Goal: Check status: Check status

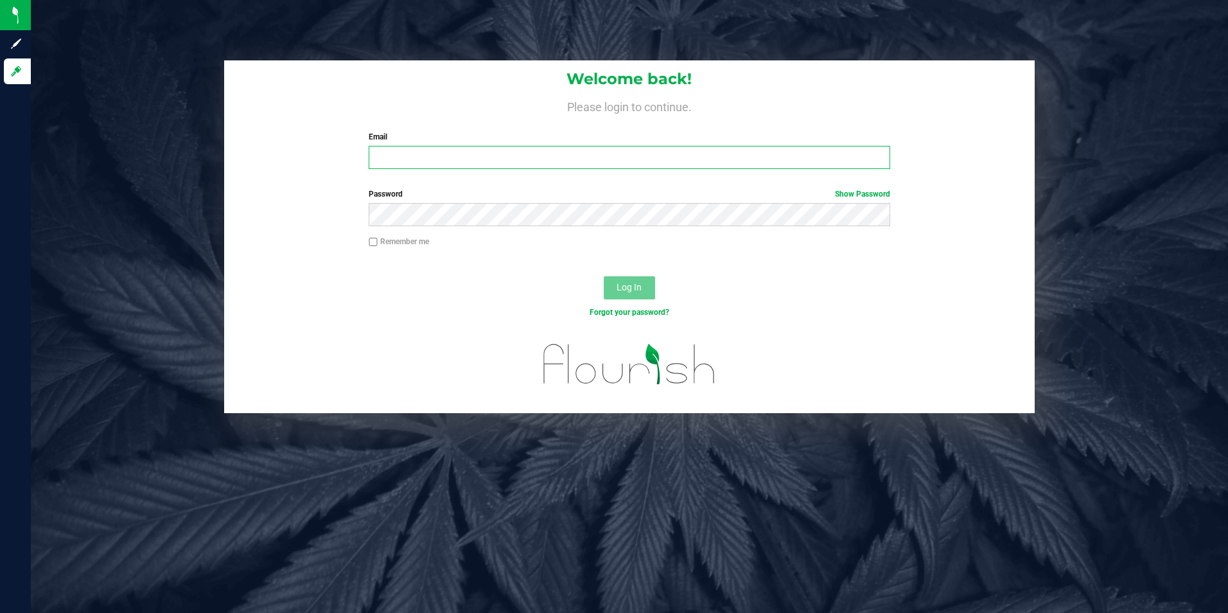
type input "[EMAIL_ADDRESS][DOMAIN_NAME]"
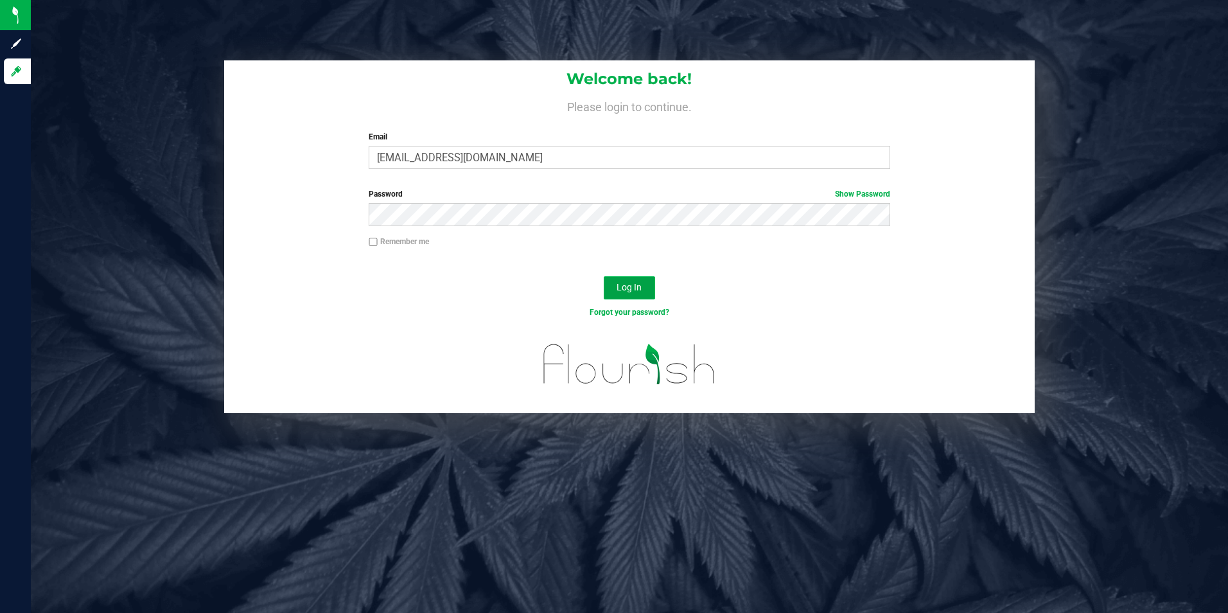
click at [625, 283] on span "Log In" at bounding box center [628, 287] width 25 height 10
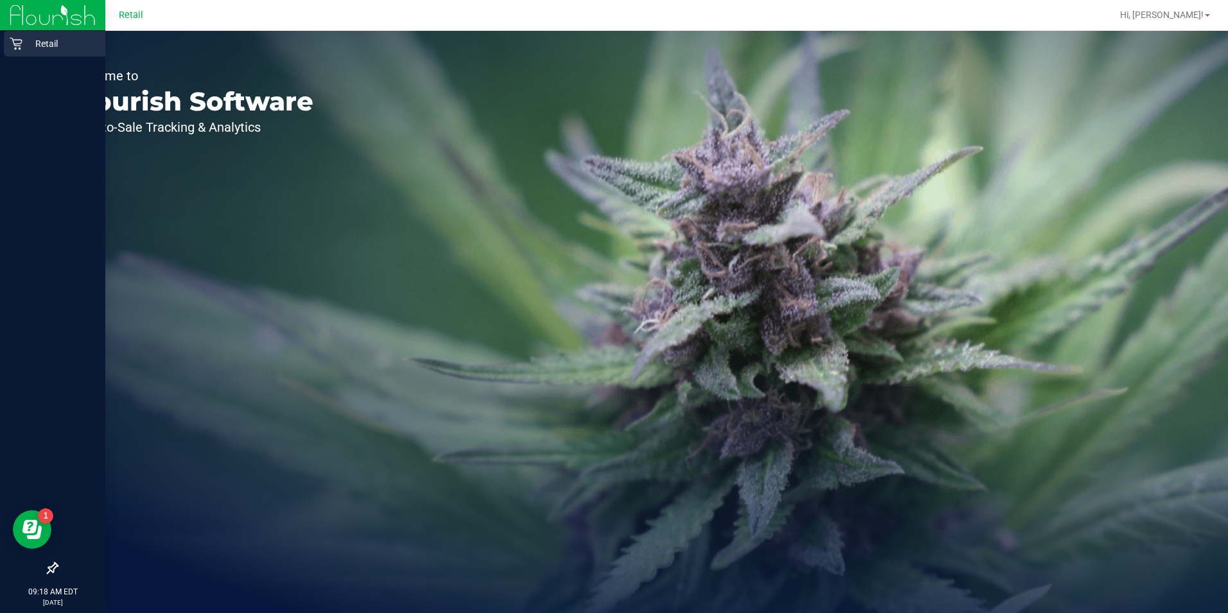
click at [22, 49] on icon at bounding box center [16, 43] width 13 height 13
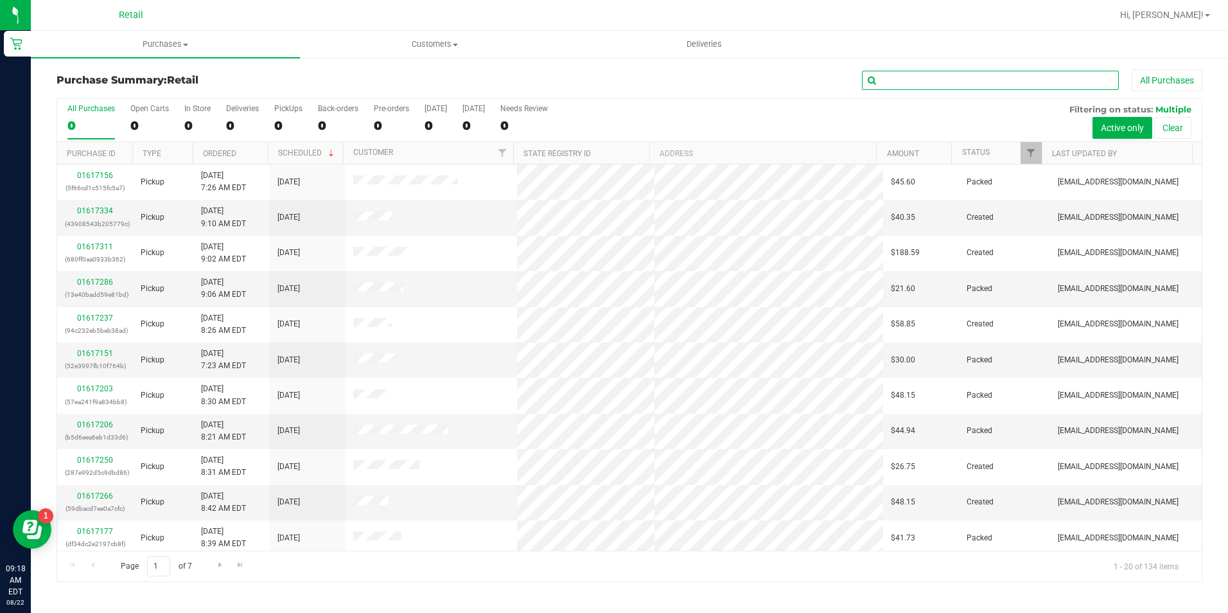
click at [906, 80] on input "text" at bounding box center [990, 80] width 257 height 19
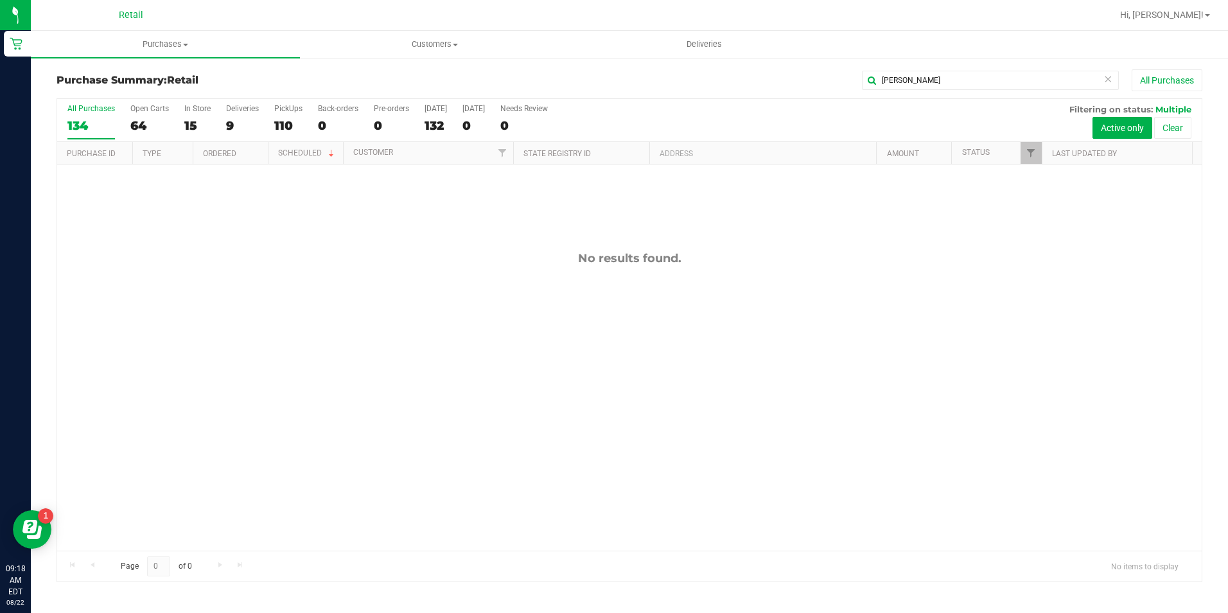
click at [953, 69] on div "Purchase Summary: Retail [PERSON_NAME] All Purchases All Purchases 134 Open Car…" at bounding box center [629, 326] width 1197 height 538
click at [944, 85] on input "[PERSON_NAME]" at bounding box center [990, 80] width 257 height 19
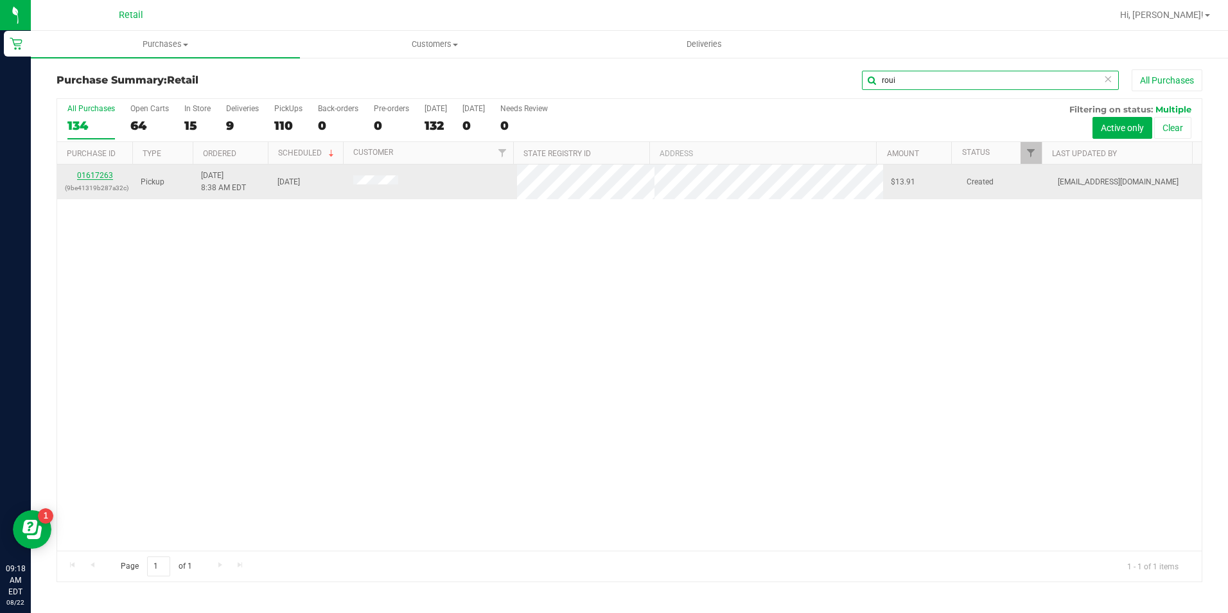
type input "roui"
click at [108, 179] on link "01617263" at bounding box center [95, 175] width 36 height 9
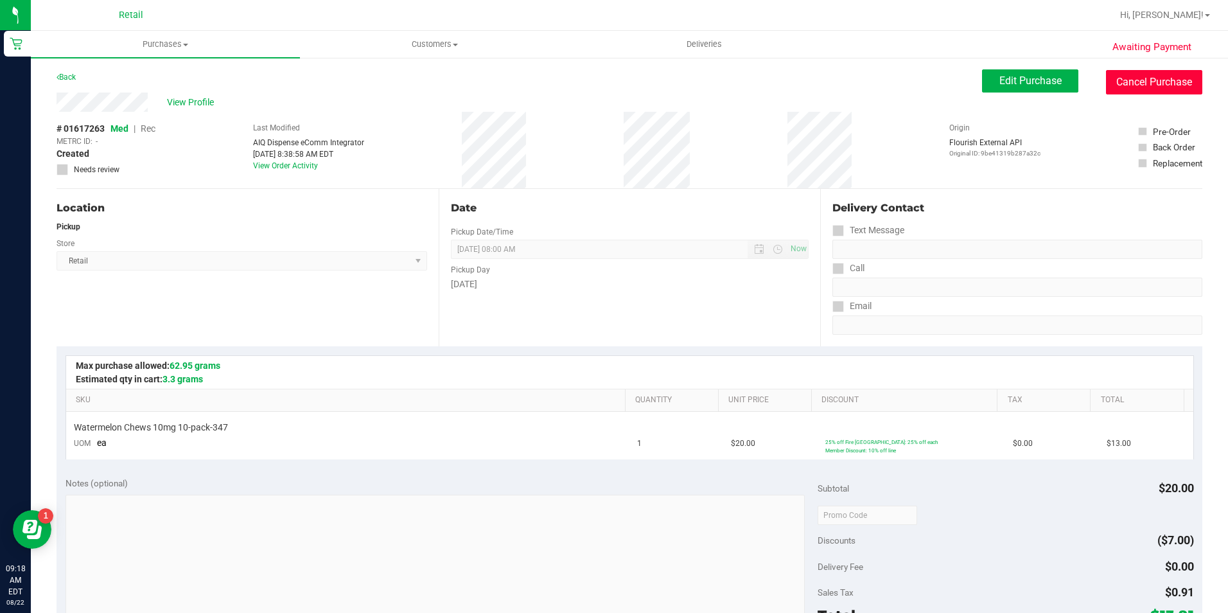
click at [1132, 73] on button "Cancel Purchase" at bounding box center [1154, 82] width 96 height 24
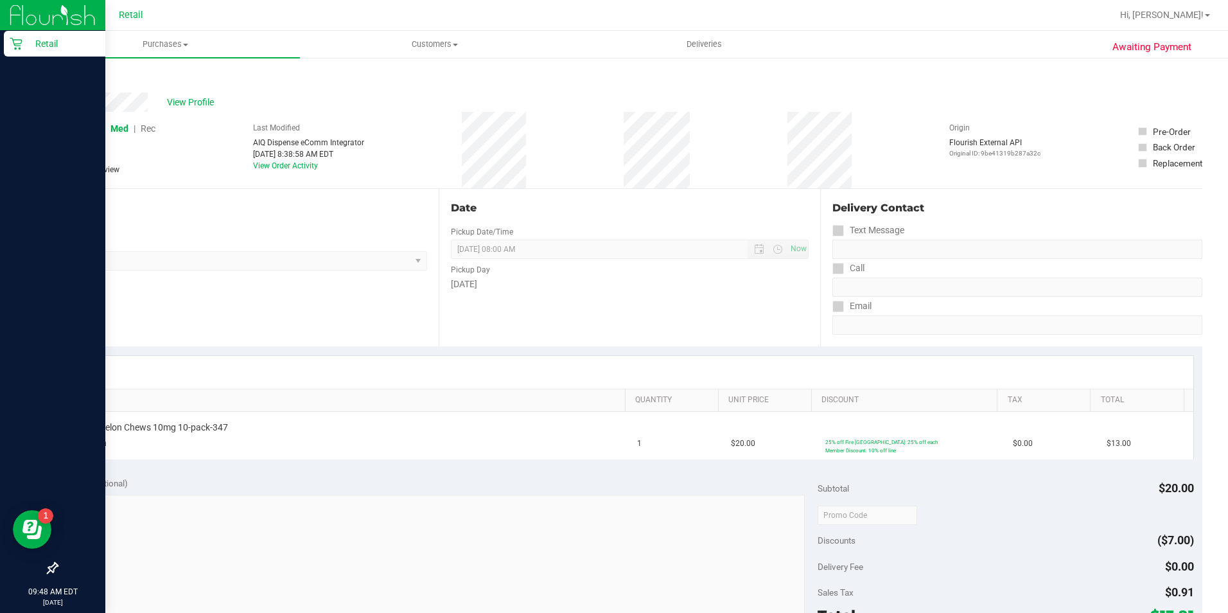
click at [13, 43] on icon at bounding box center [16, 44] width 12 height 12
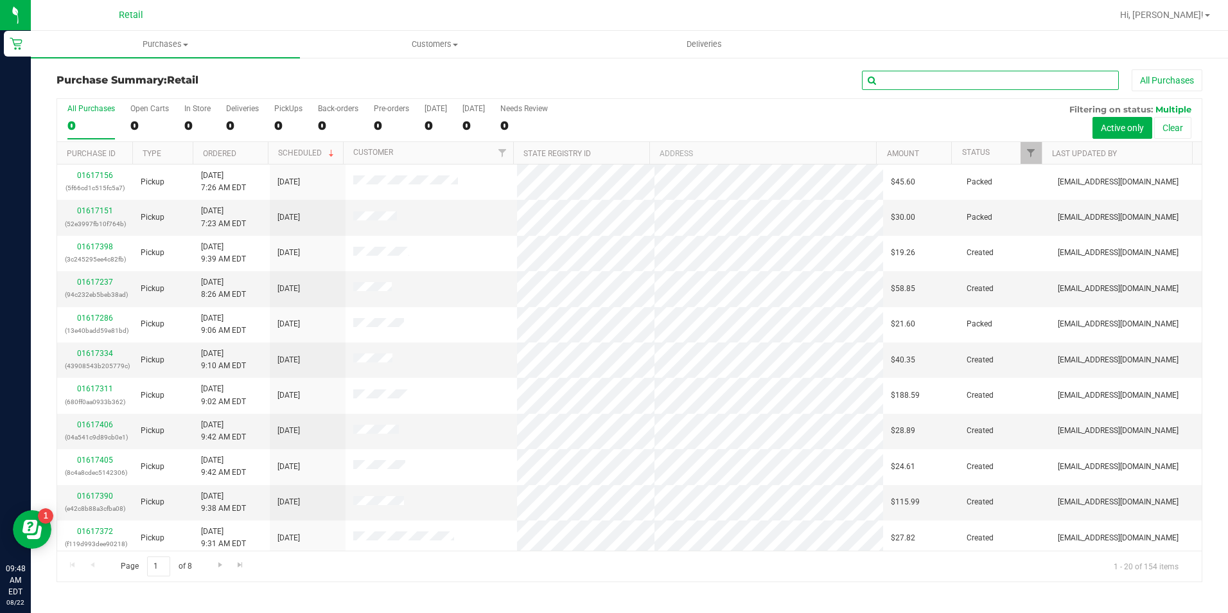
click at [882, 78] on input "text" at bounding box center [990, 80] width 257 height 19
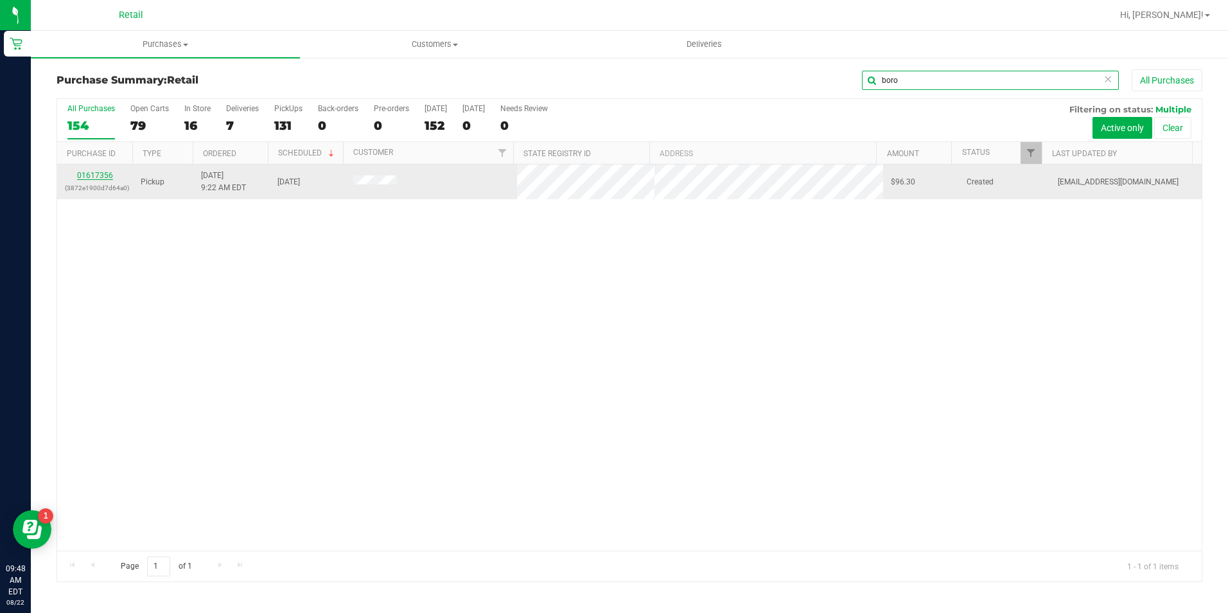
type input "boro"
click at [107, 175] on link "01617356" at bounding box center [95, 175] width 36 height 9
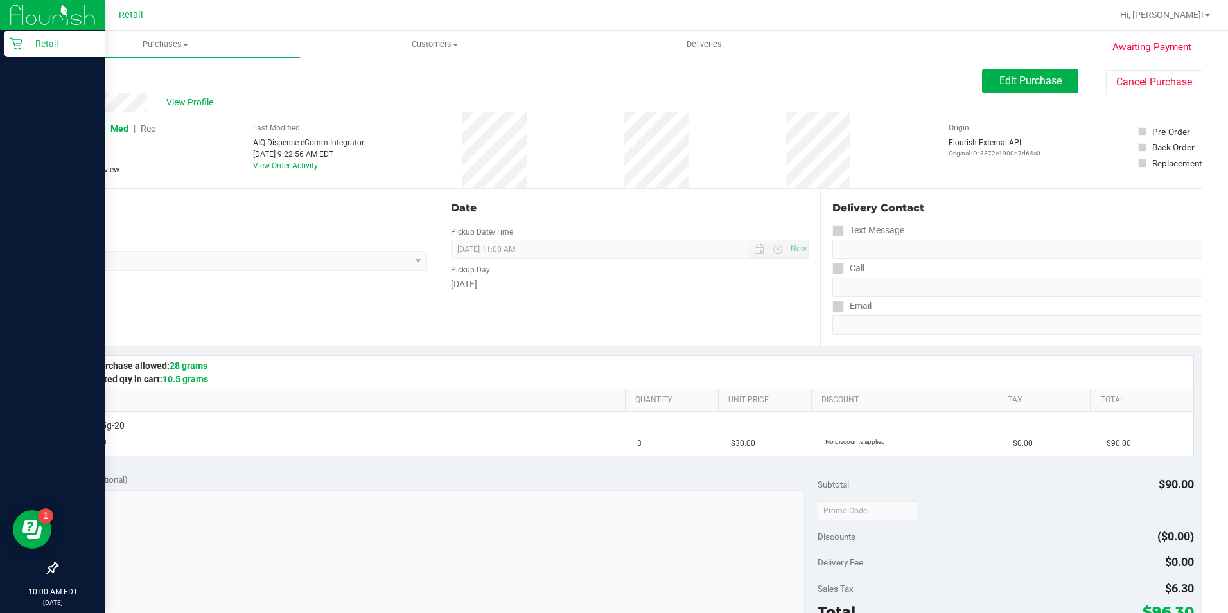
click at [21, 42] on icon at bounding box center [16, 43] width 13 height 13
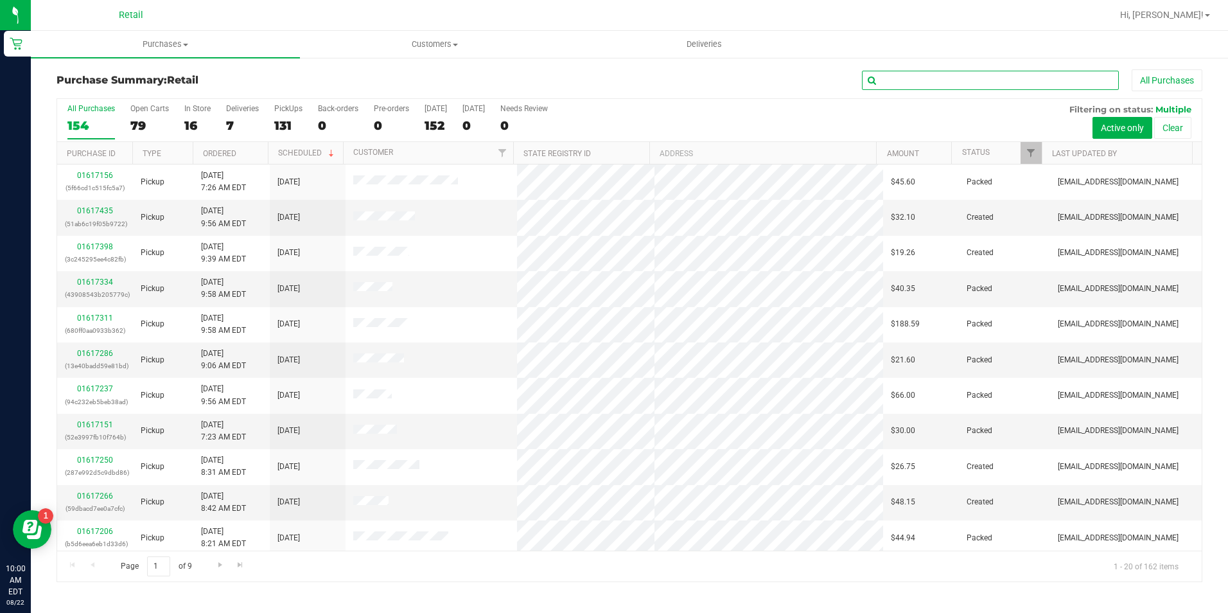
click at [894, 78] on input "text" at bounding box center [990, 80] width 257 height 19
click at [900, 81] on input "text" at bounding box center [990, 80] width 257 height 19
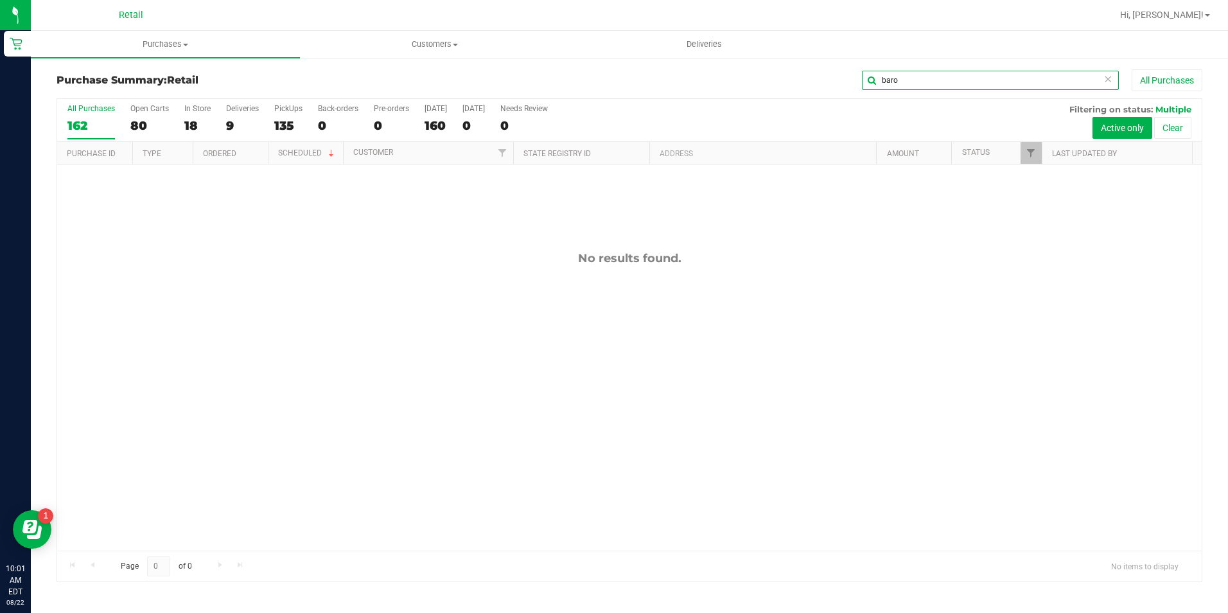
drag, startPoint x: 919, startPoint y: 81, endPoint x: 891, endPoint y: 85, distance: 28.5
click at [891, 85] on input "baro" at bounding box center [990, 80] width 257 height 19
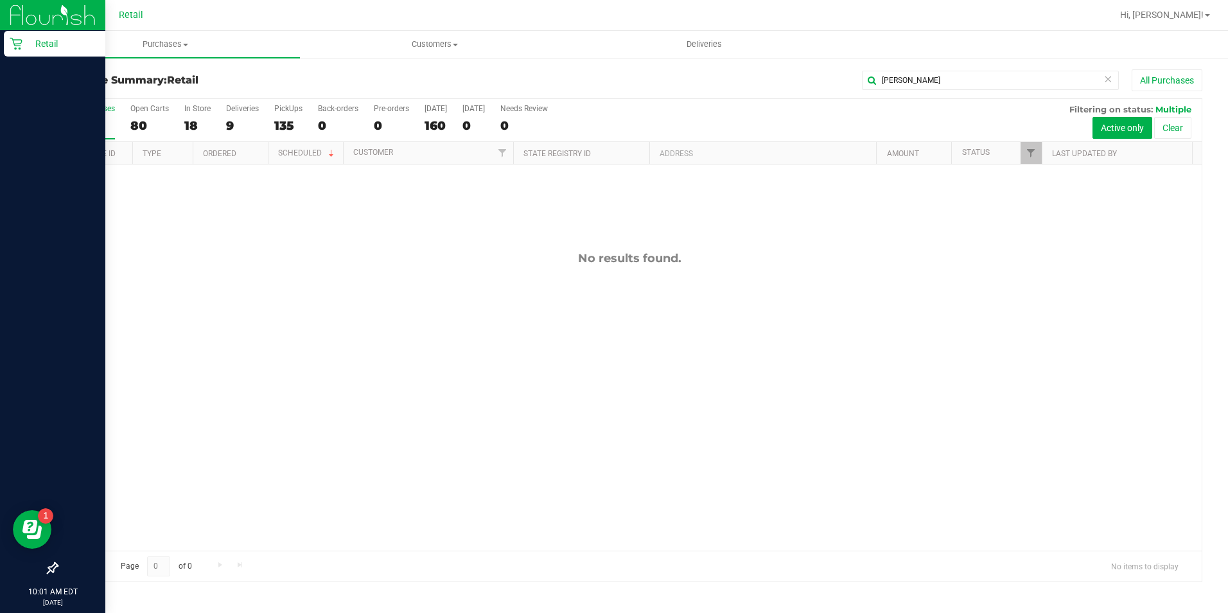
click at [22, 48] on p "Retail" at bounding box center [60, 43] width 77 height 15
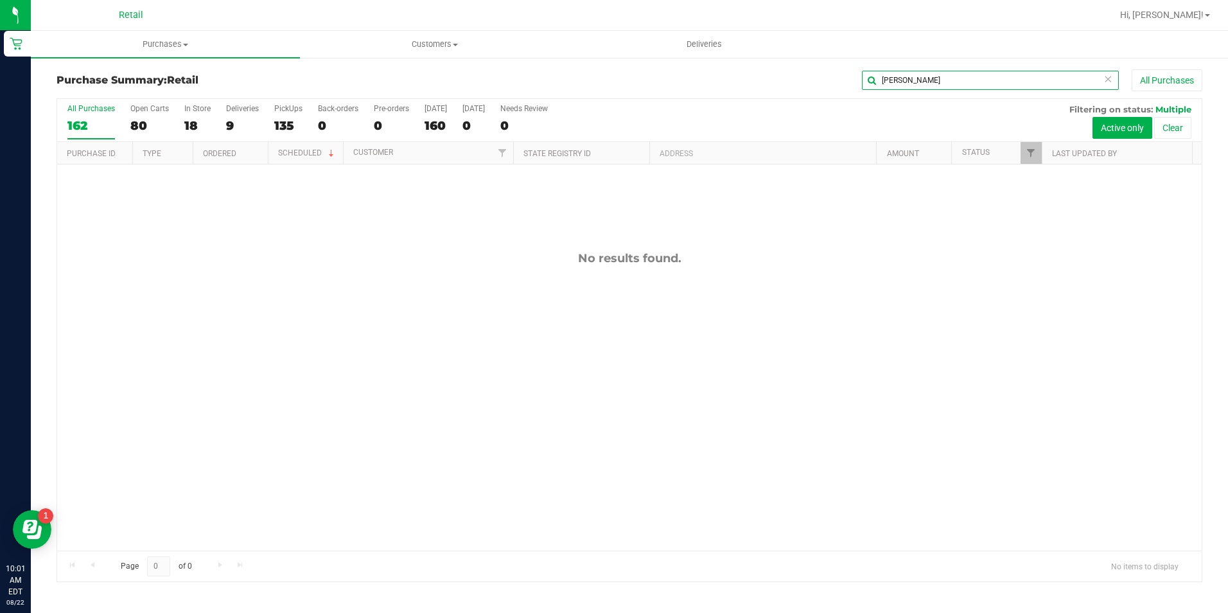
click at [916, 76] on input "[PERSON_NAME]" at bounding box center [990, 80] width 257 height 19
type input "[PERSON_NAME]"
click at [170, 46] on span "Purchases" at bounding box center [165, 45] width 269 height 12
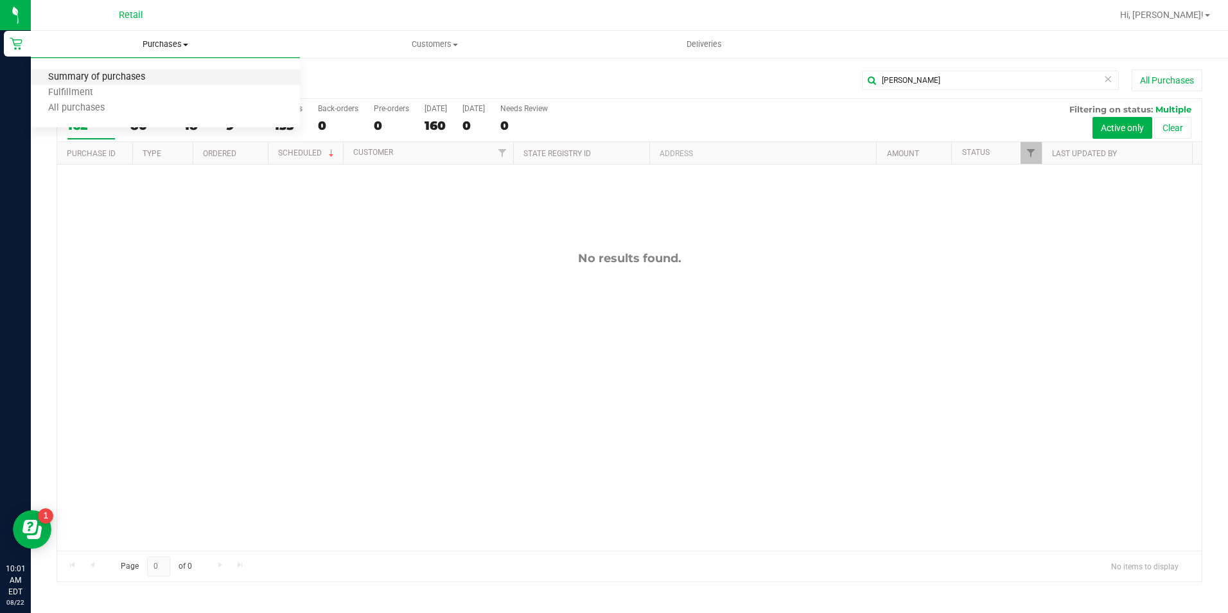
click at [109, 73] on span "Summary of purchases" at bounding box center [97, 77] width 132 height 11
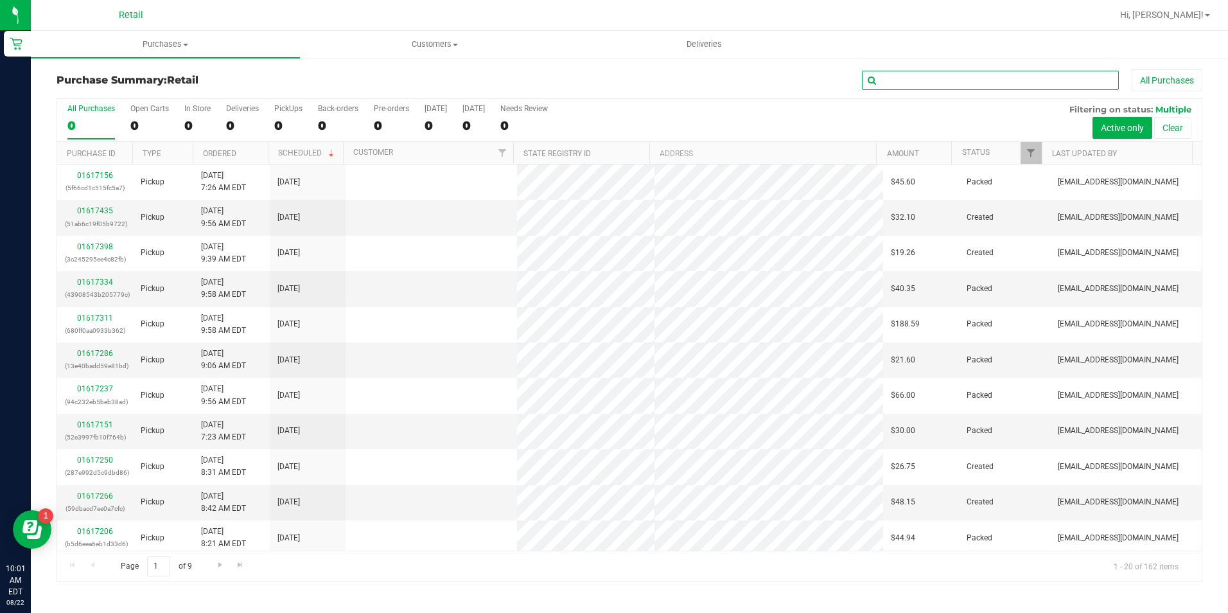
click at [910, 76] on input "text" at bounding box center [990, 80] width 257 height 19
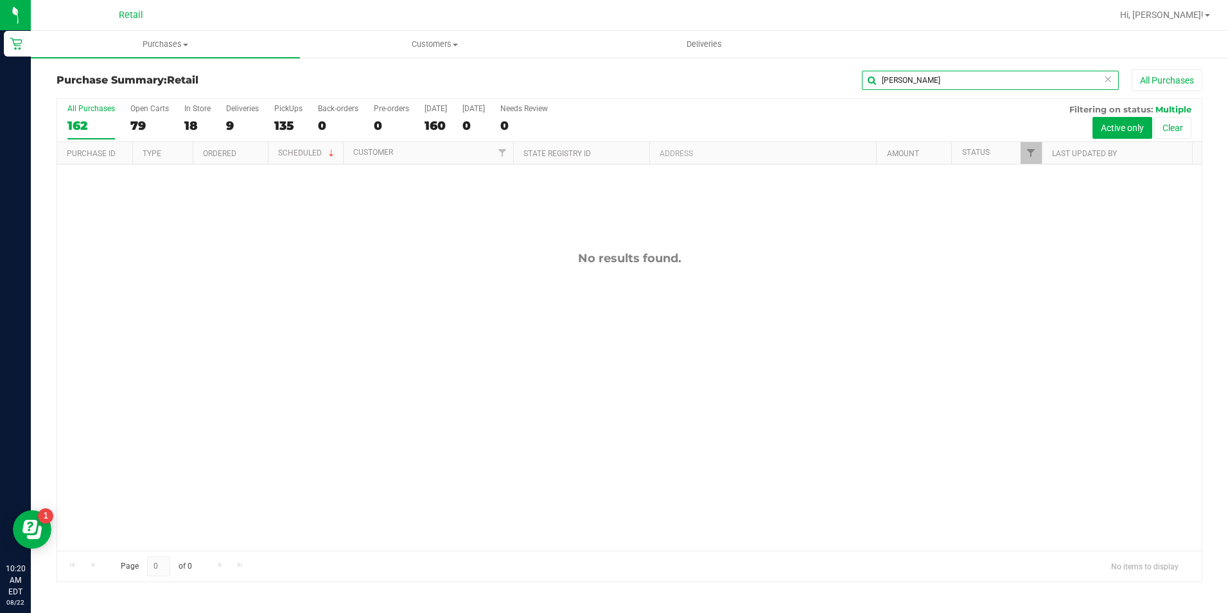
drag, startPoint x: 927, startPoint y: 80, endPoint x: 657, endPoint y: 64, distance: 270.1
click at [657, 64] on div "Purchase Summary: Retail [PERSON_NAME] All Purchases All Purchases 162 Open Car…" at bounding box center [629, 326] width 1197 height 538
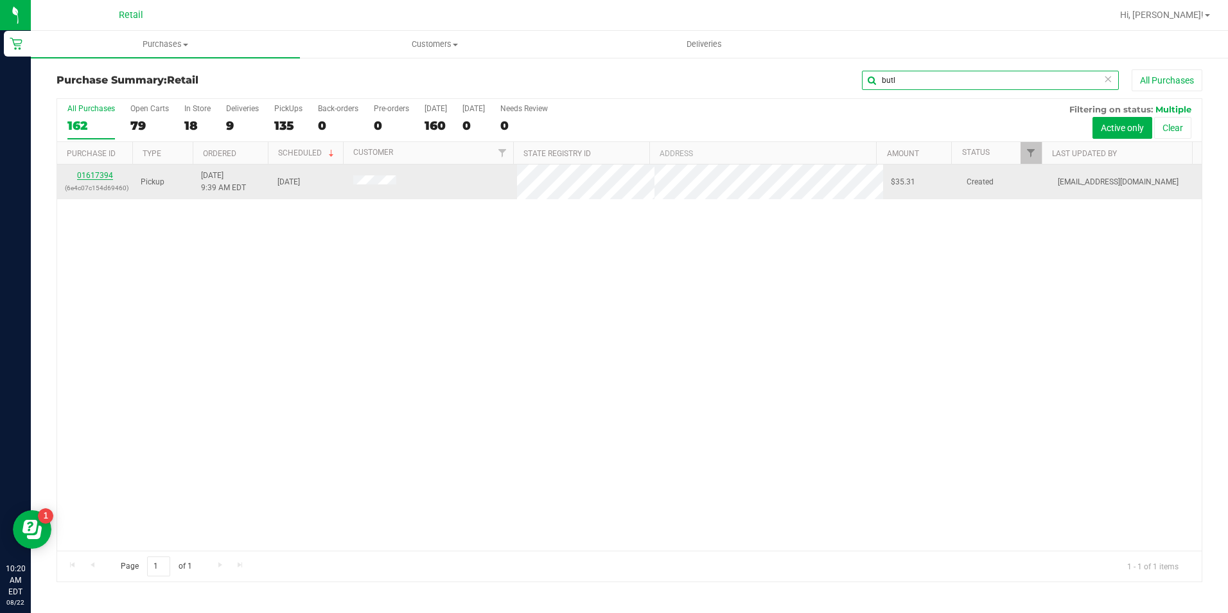
type input "butl"
click at [98, 174] on link "01617394" at bounding box center [95, 175] width 36 height 9
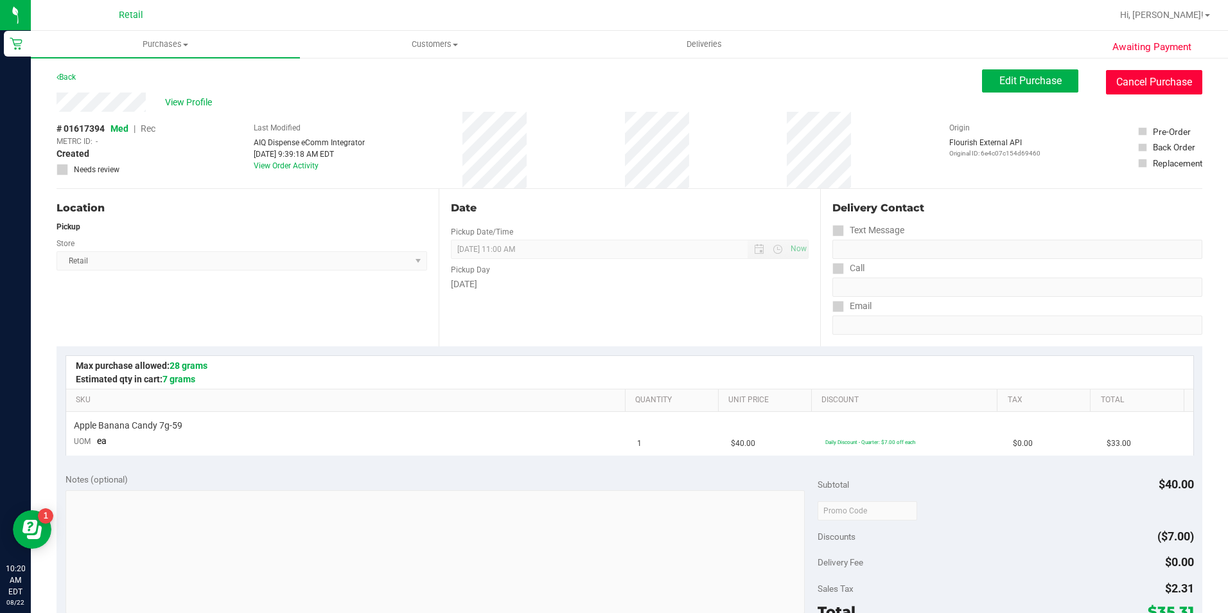
click at [1152, 80] on button "Cancel Purchase" at bounding box center [1154, 82] width 96 height 24
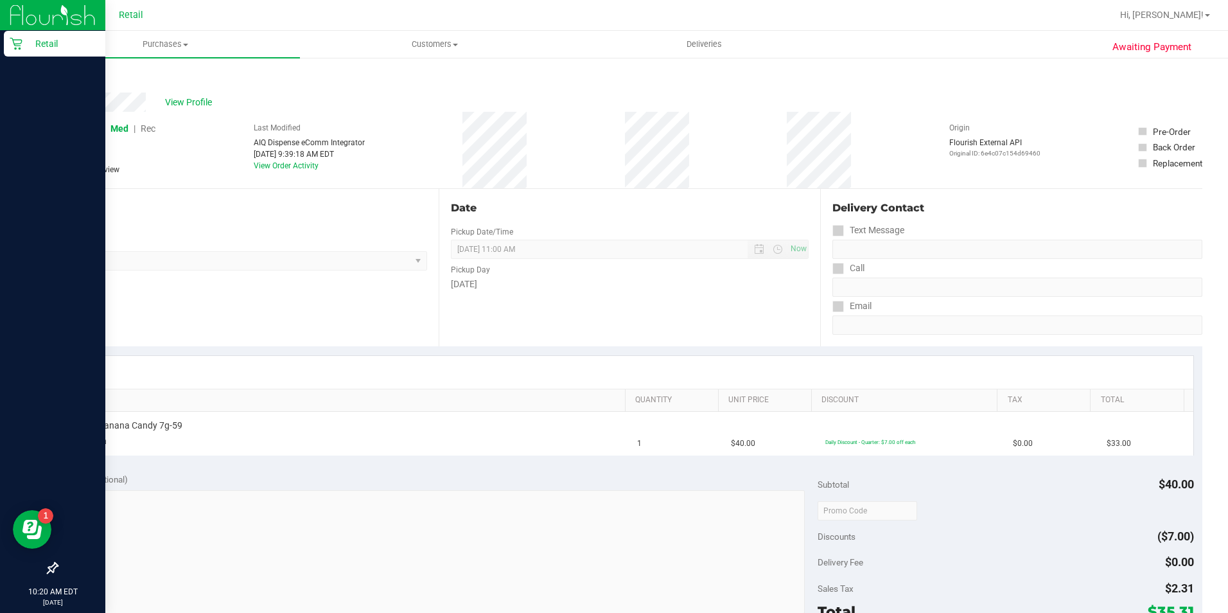
click at [22, 45] on p "Retail" at bounding box center [60, 43] width 77 height 15
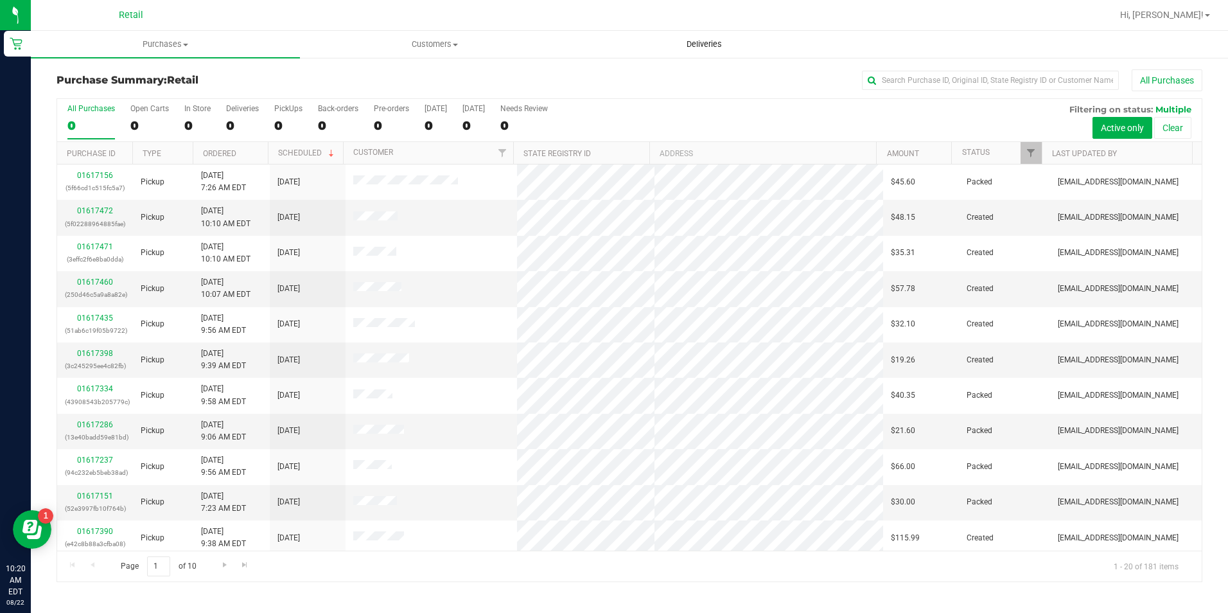
click at [613, 42] on uib-tab-heading "Deliveries" at bounding box center [704, 44] width 268 height 26
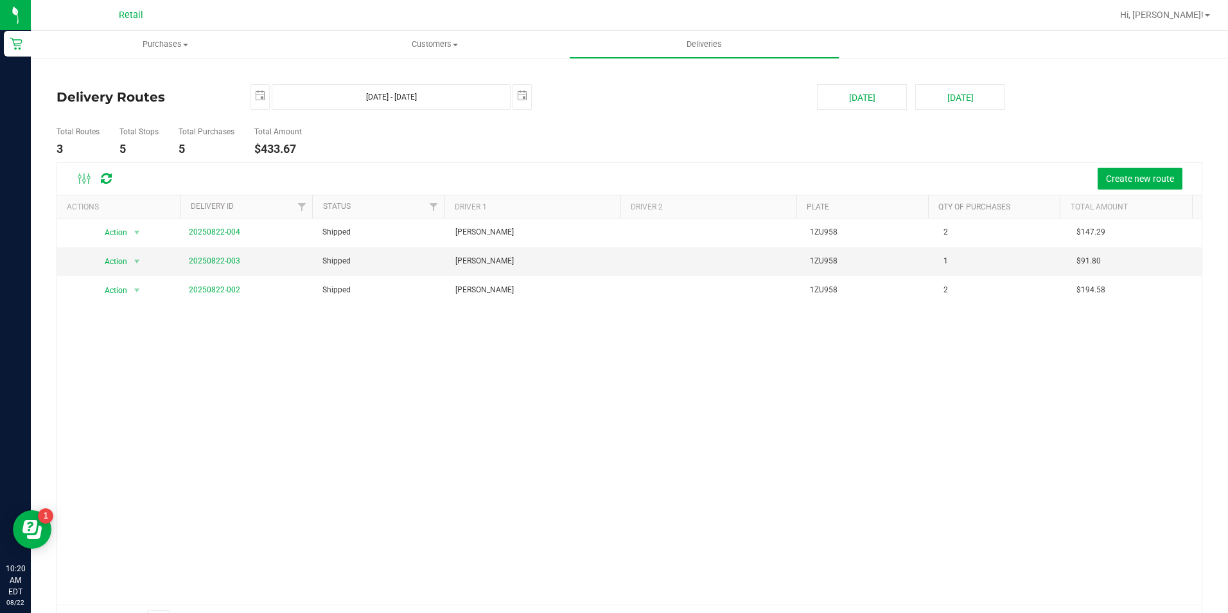
drag, startPoint x: 606, startPoint y: 29, endPoint x: 613, endPoint y: 28, distance: 6.5
click at [606, 28] on nav "Retail Hi, [PERSON_NAME]!" at bounding box center [629, 15] width 1197 height 31
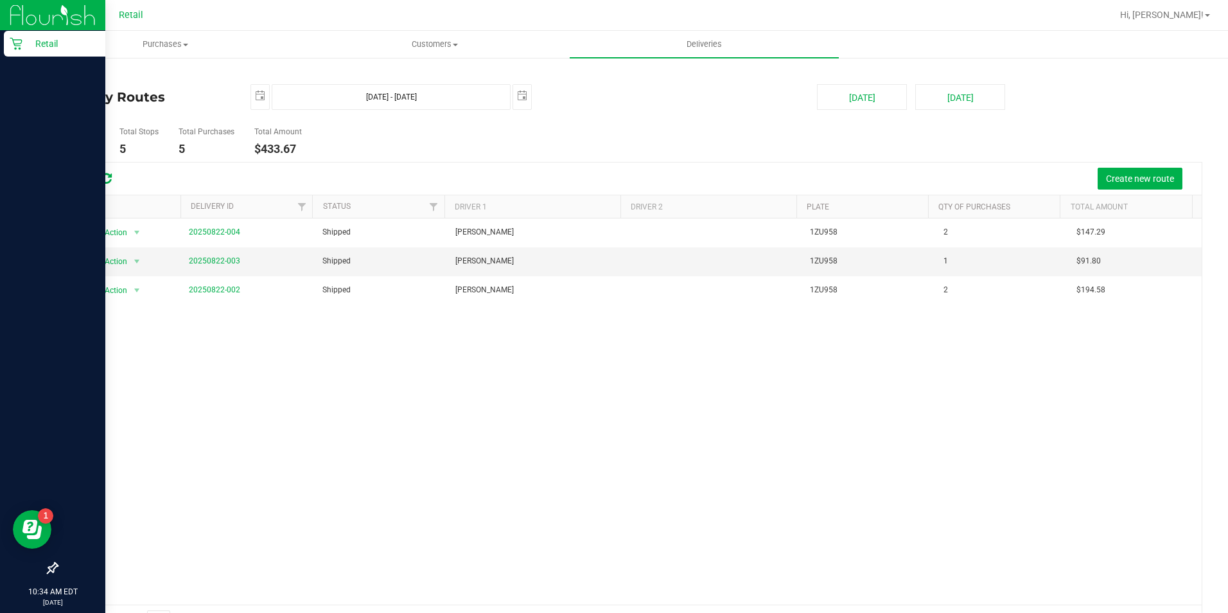
click at [19, 44] on icon at bounding box center [16, 44] width 12 height 12
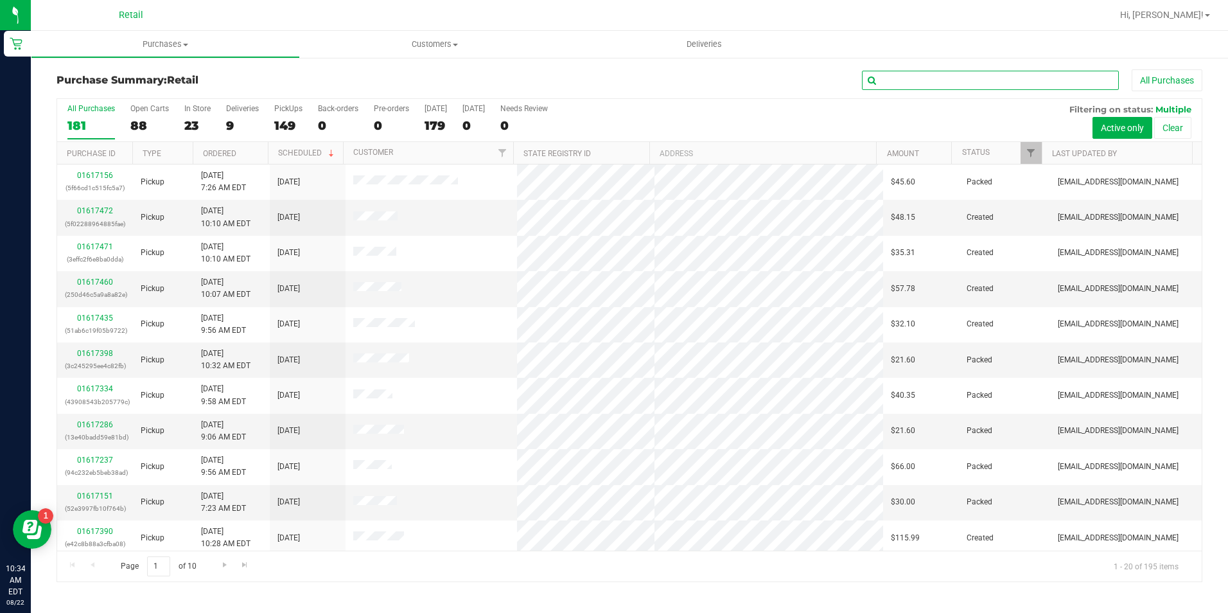
click at [916, 74] on input "text" at bounding box center [990, 80] width 257 height 19
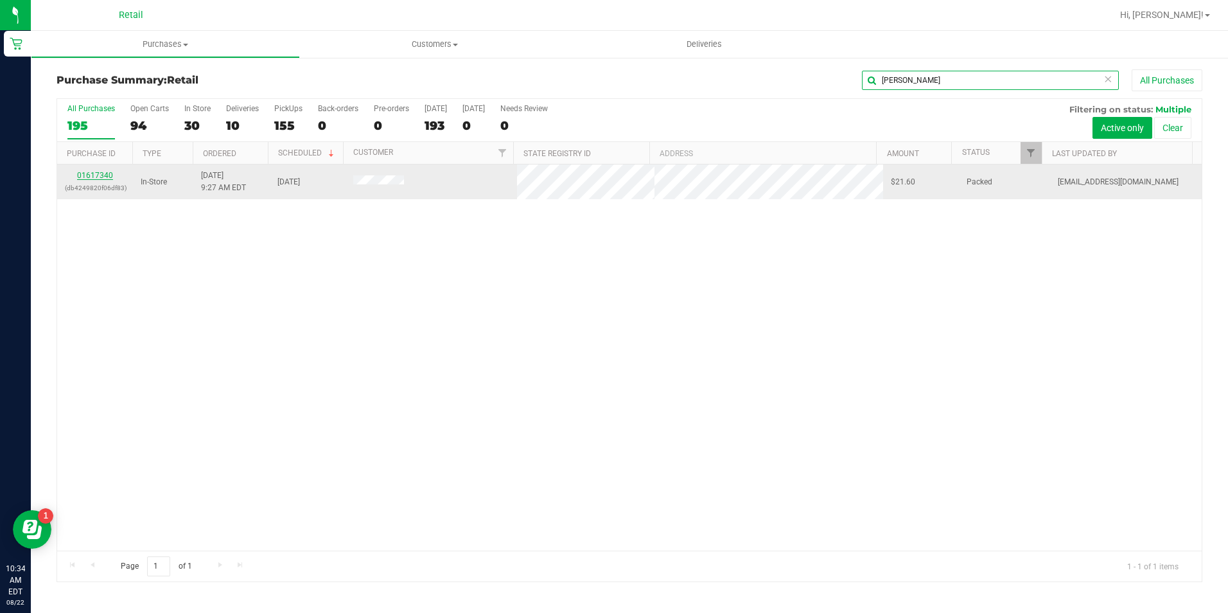
type input "[PERSON_NAME]"
click at [93, 176] on link "01617340" at bounding box center [95, 175] width 36 height 9
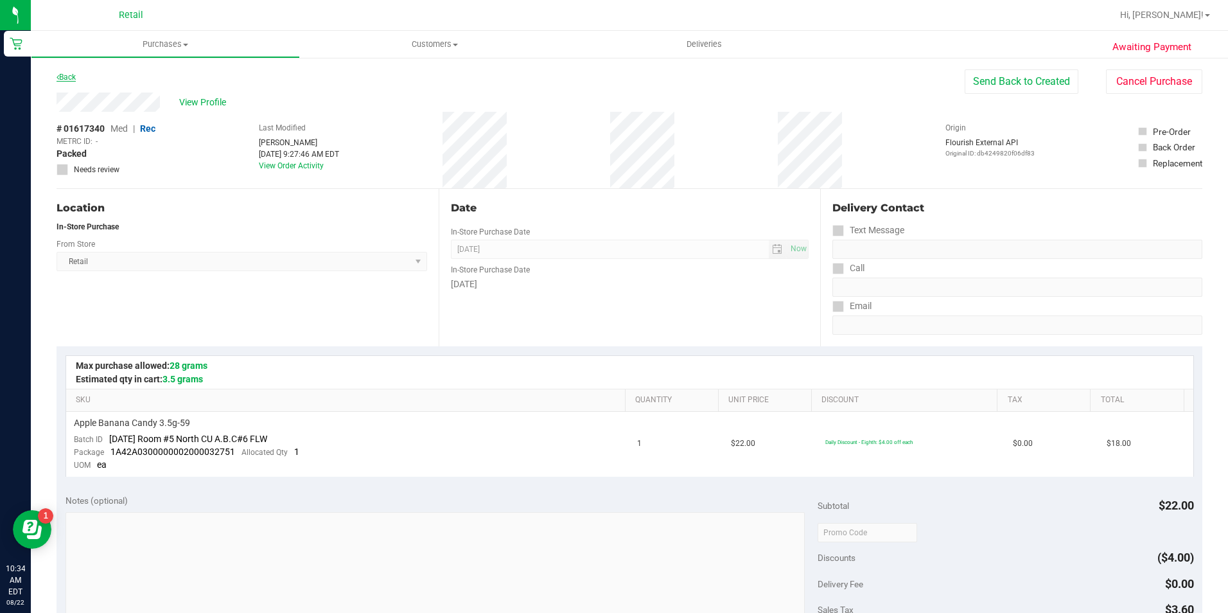
click at [60, 76] on link "Back" at bounding box center [66, 77] width 19 height 9
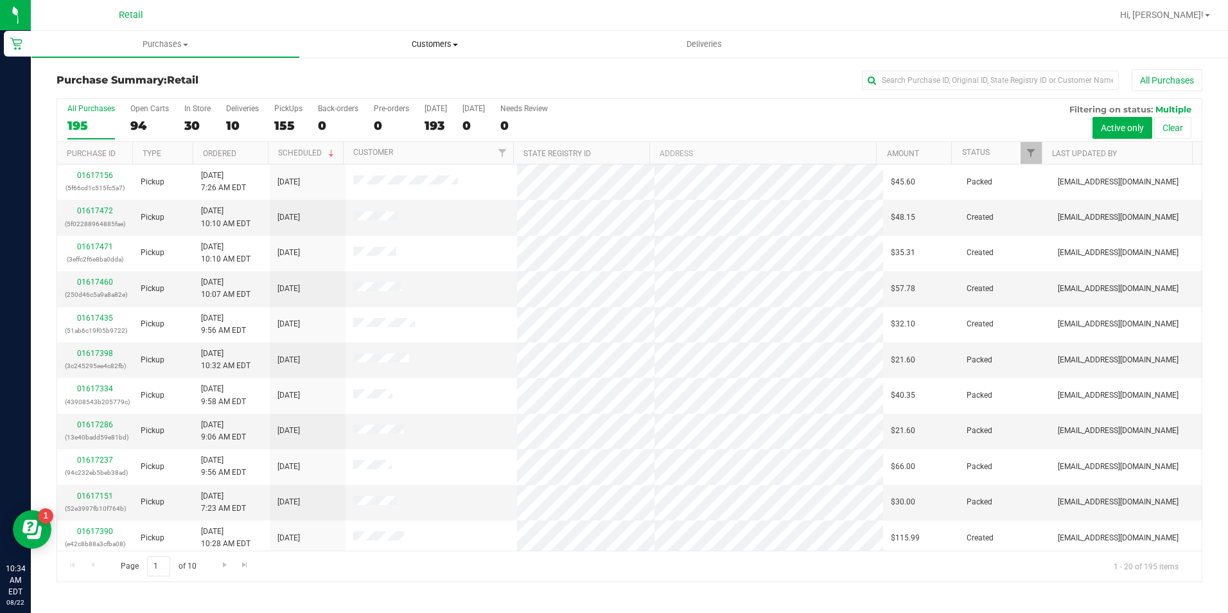
click at [347, 44] on span "Customers" at bounding box center [434, 45] width 268 height 12
click at [193, 129] on div "30" at bounding box center [197, 125] width 26 height 15
click at [0, 0] on input "In Store 30" at bounding box center [0, 0] width 0 height 0
click at [106, 214] on link "01617340" at bounding box center [95, 210] width 36 height 9
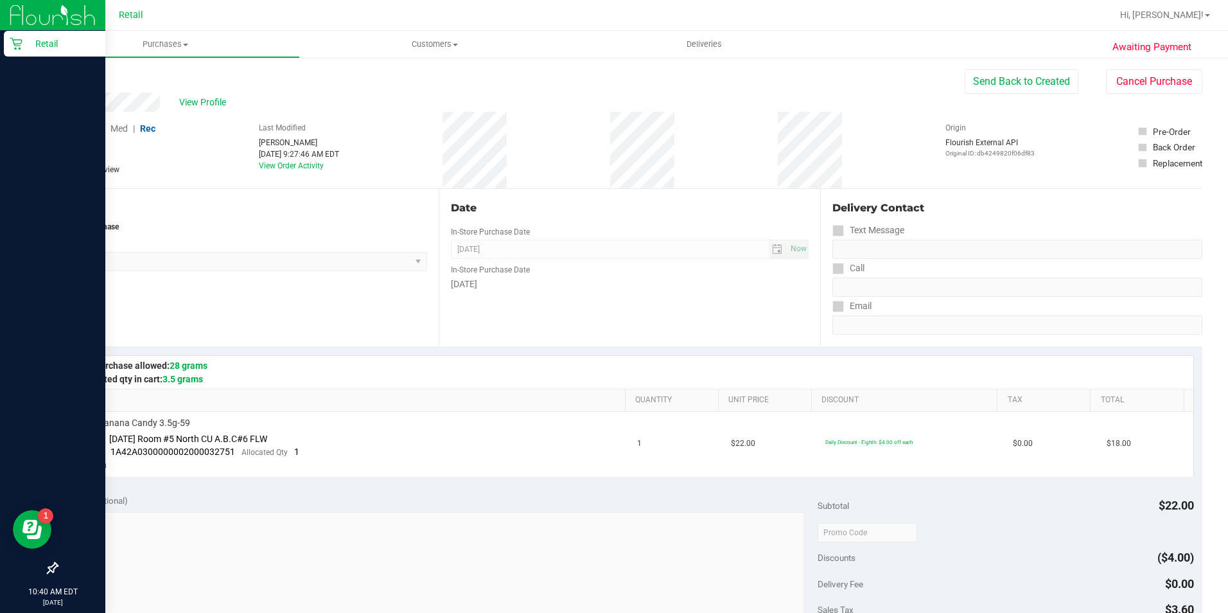
click at [7, 48] on div "Retail" at bounding box center [54, 44] width 101 height 26
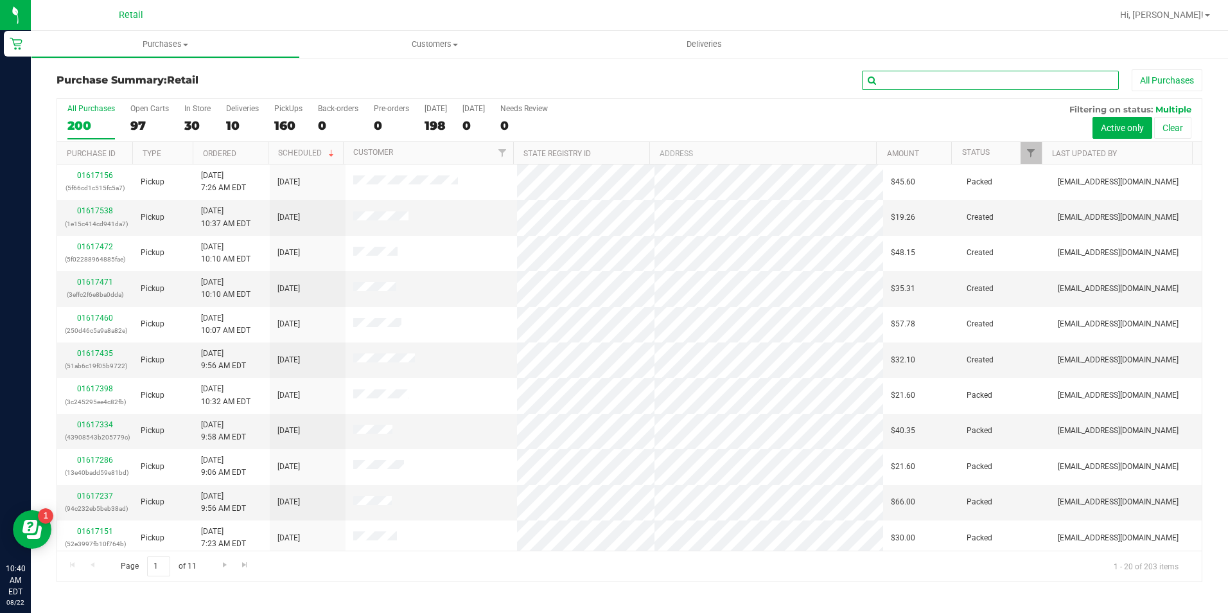
click at [903, 80] on input "text" at bounding box center [990, 80] width 257 height 19
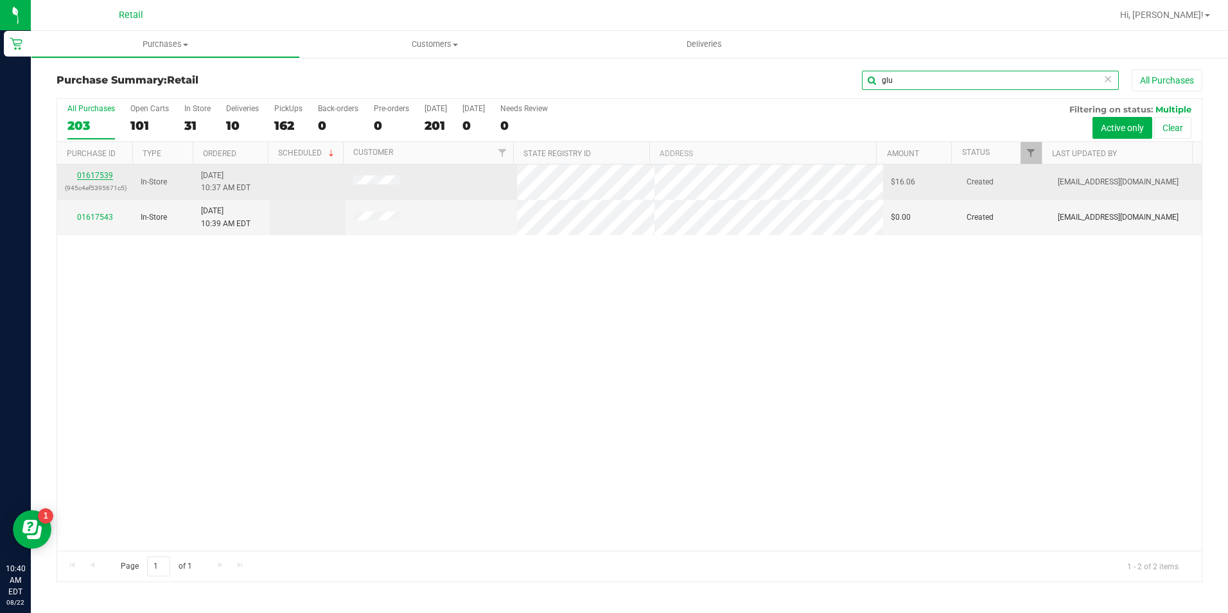
type input "glu"
click at [95, 173] on link "01617539" at bounding box center [95, 175] width 36 height 9
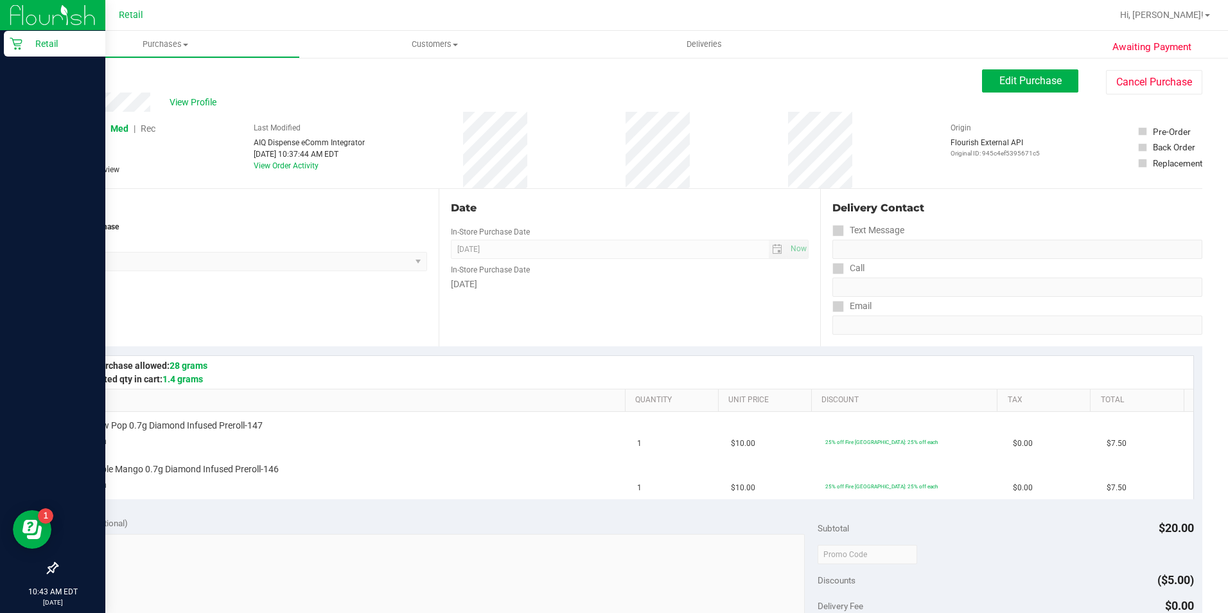
click at [24, 44] on p "Retail" at bounding box center [60, 43] width 77 height 15
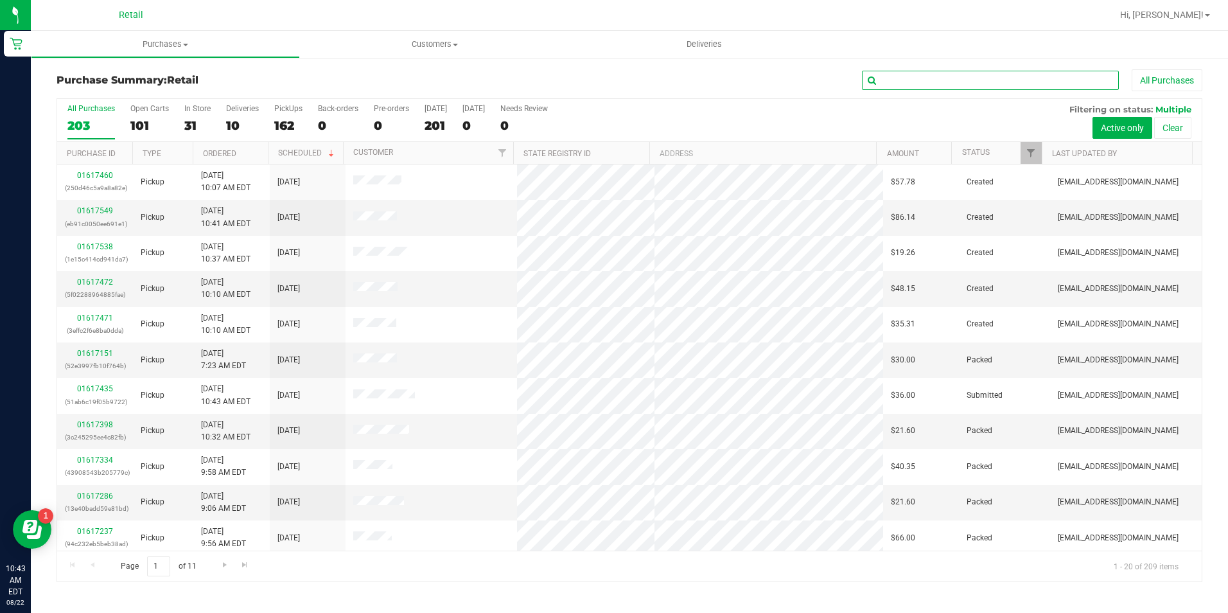
click at [948, 77] on input "text" at bounding box center [990, 80] width 257 height 19
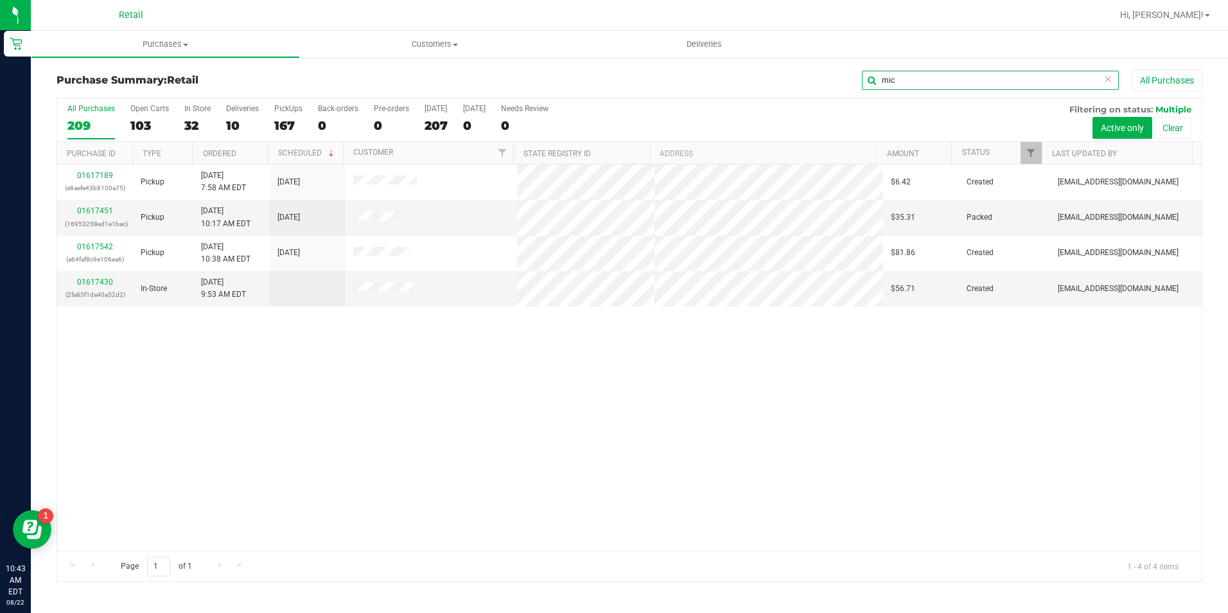
drag, startPoint x: 972, startPoint y: 80, endPoint x: 716, endPoint y: 96, distance: 256.7
click at [716, 96] on div "Purchase Summary: Retail mic All Purchases" at bounding box center [629, 83] width 1145 height 28
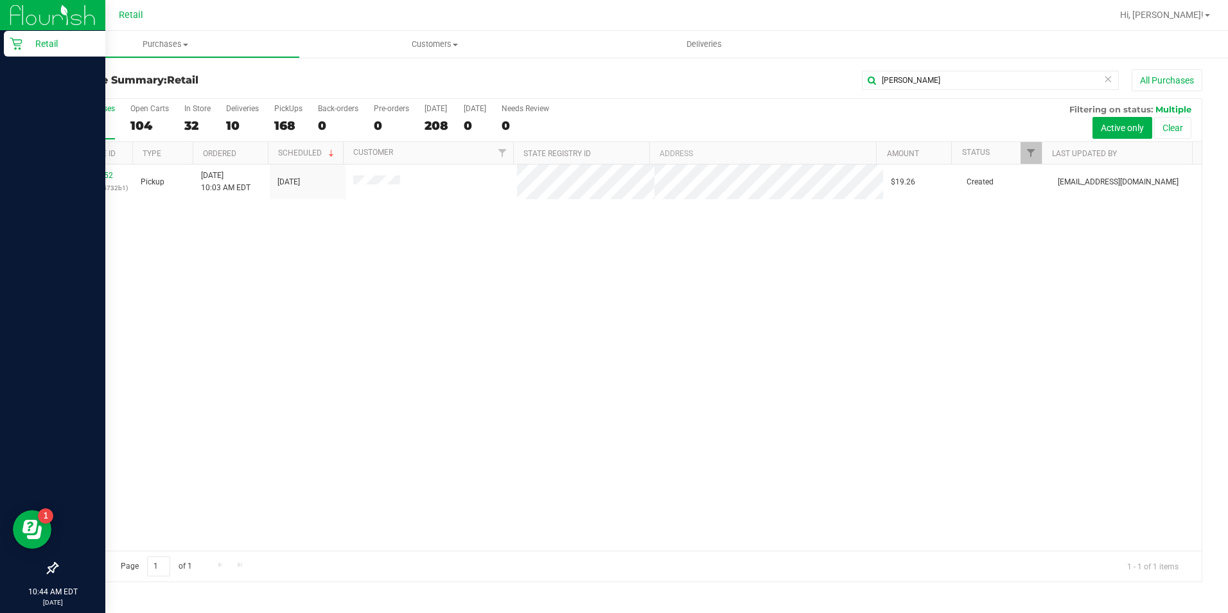
click at [21, 39] on icon at bounding box center [16, 43] width 13 height 13
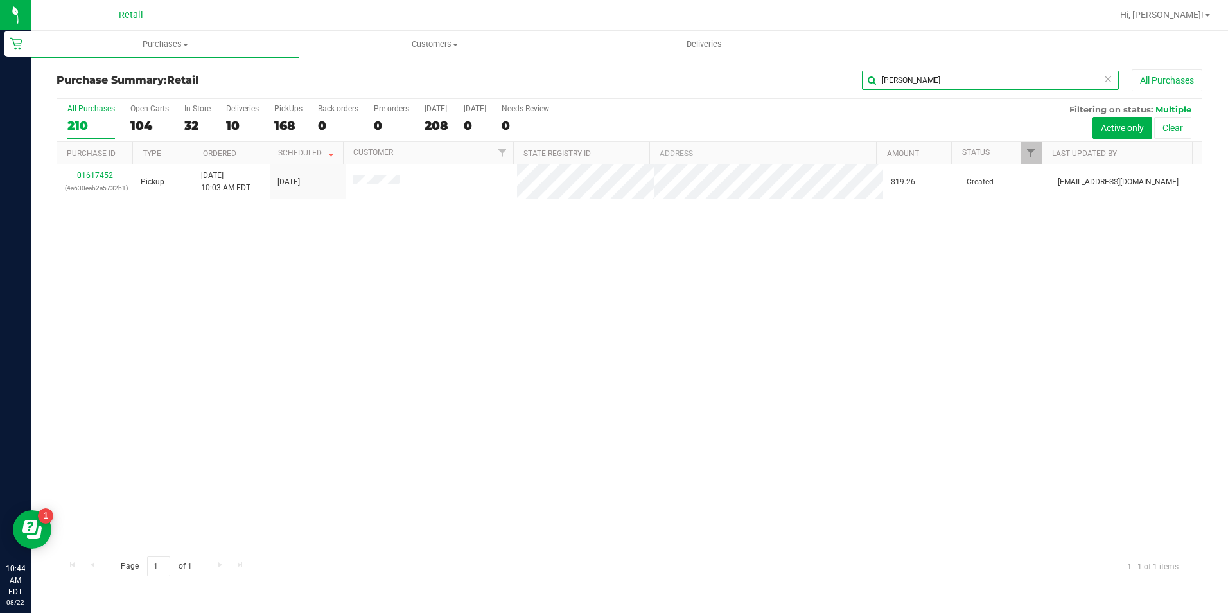
drag, startPoint x: 935, startPoint y: 85, endPoint x: 801, endPoint y: 85, distance: 134.2
click at [801, 85] on div "[PERSON_NAME] All Purchases" at bounding box center [820, 80] width 763 height 22
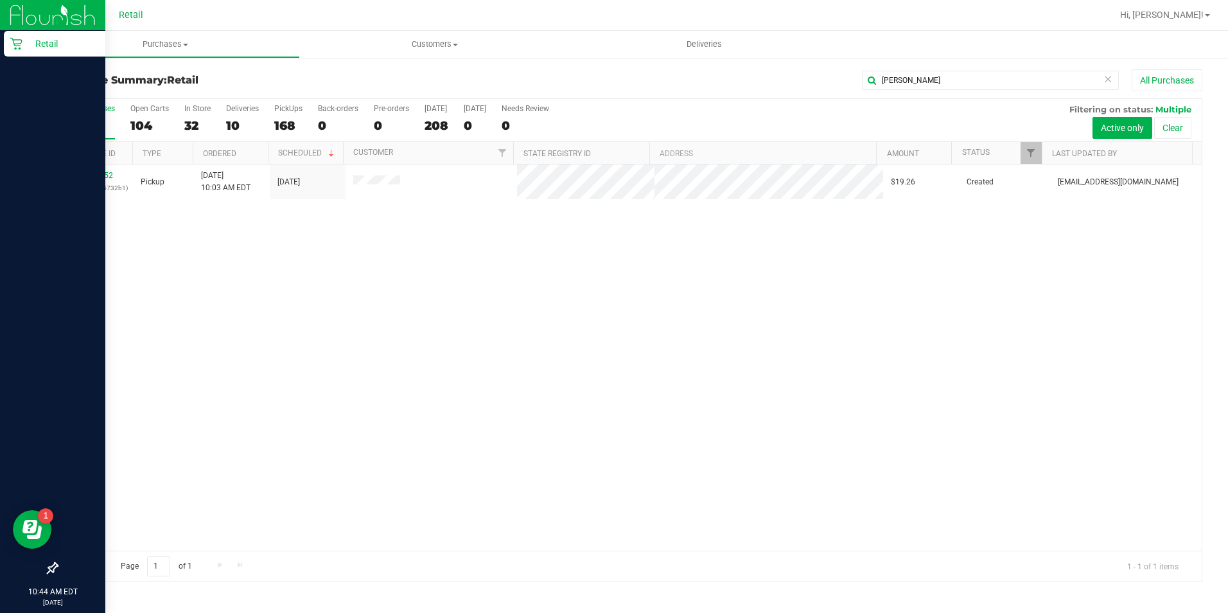
click at [17, 43] on icon at bounding box center [16, 43] width 13 height 13
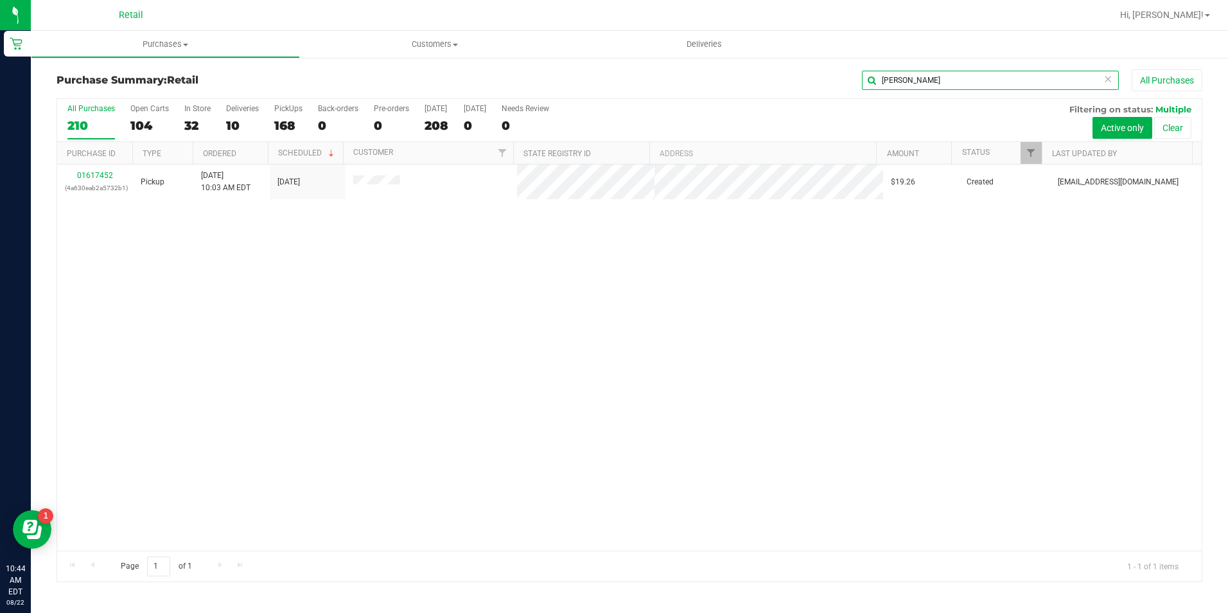
drag, startPoint x: 939, startPoint y: 74, endPoint x: 789, endPoint y: 70, distance: 150.3
click at [789, 74] on div "[PERSON_NAME] All Purchases" at bounding box center [820, 80] width 763 height 22
type input "514742"
